Goal: Task Accomplishment & Management: Manage account settings

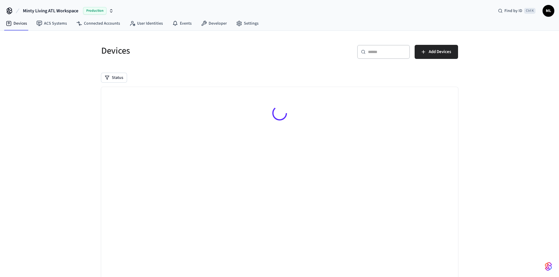
click at [380, 50] on input "text" at bounding box center [387, 52] width 38 height 6
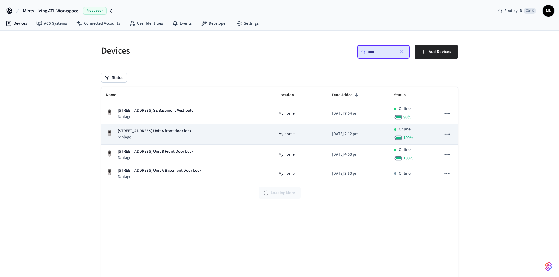
type input "****"
click at [205, 133] on div "[STREET_ADDRESS] Unit A front door lock Schlage" at bounding box center [187, 134] width 163 height 12
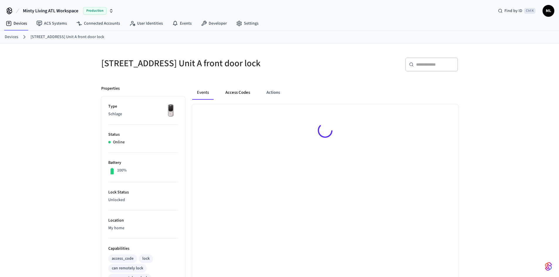
click at [238, 88] on button "Access Codes" at bounding box center [238, 93] width 34 height 14
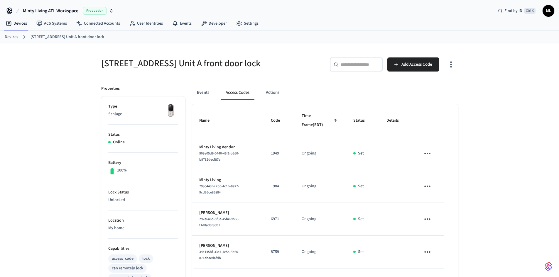
click at [240, 92] on button "Access Codes" at bounding box center [237, 93] width 33 height 14
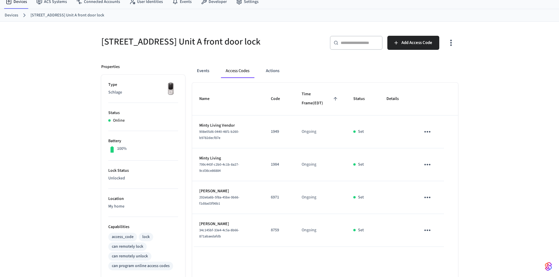
scroll to position [31, 0]
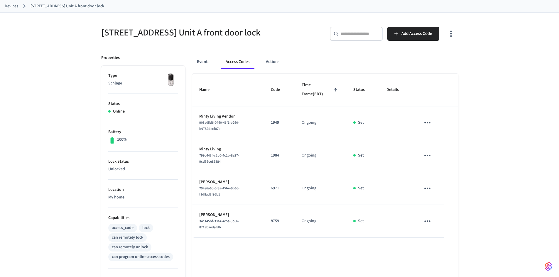
click at [240, 63] on button "Access Codes" at bounding box center [237, 62] width 33 height 14
click at [352, 35] on input "text" at bounding box center [360, 34] width 38 height 6
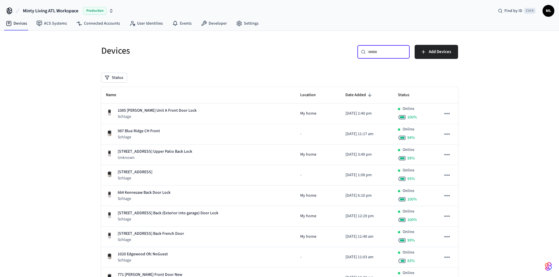
click at [377, 54] on input "text" at bounding box center [387, 52] width 38 height 6
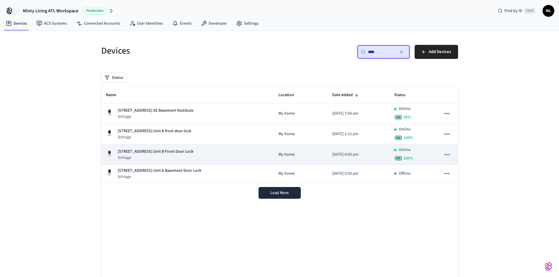
type input "****"
click at [180, 154] on p "[STREET_ADDRESS] Unit B Front Door Lock" at bounding box center [156, 152] width 76 height 6
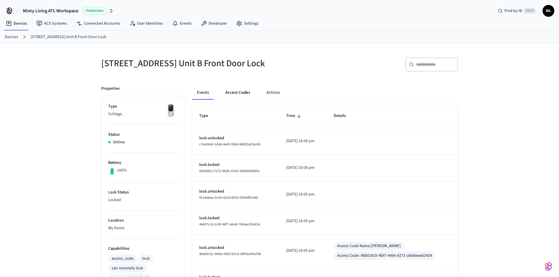
click at [237, 100] on button "Access Codes" at bounding box center [238, 93] width 34 height 14
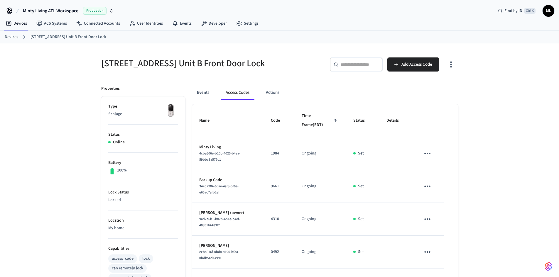
click at [235, 100] on button "Access Codes" at bounding box center [237, 93] width 33 height 14
